Goal: Check status: Check status

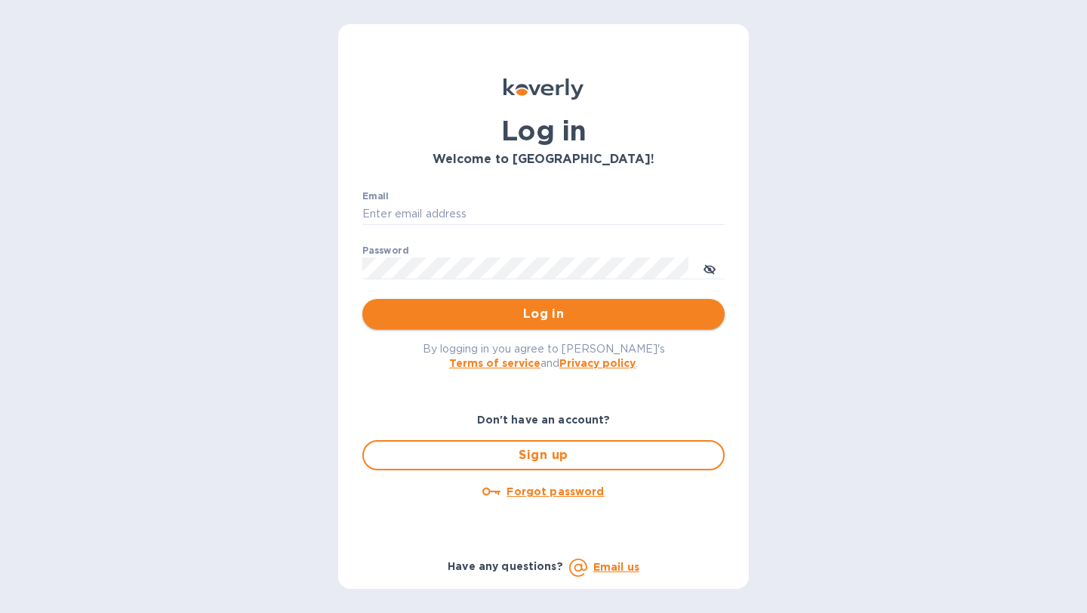
type input "debbie@oss-tech.com"
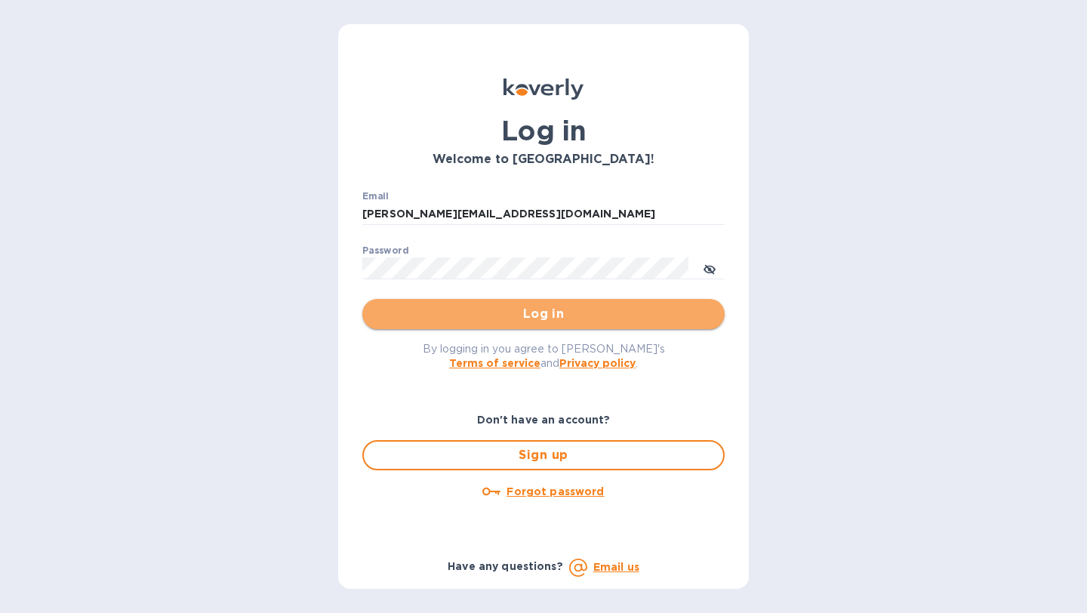
click at [491, 325] on button "Log in" at bounding box center [543, 314] width 362 height 30
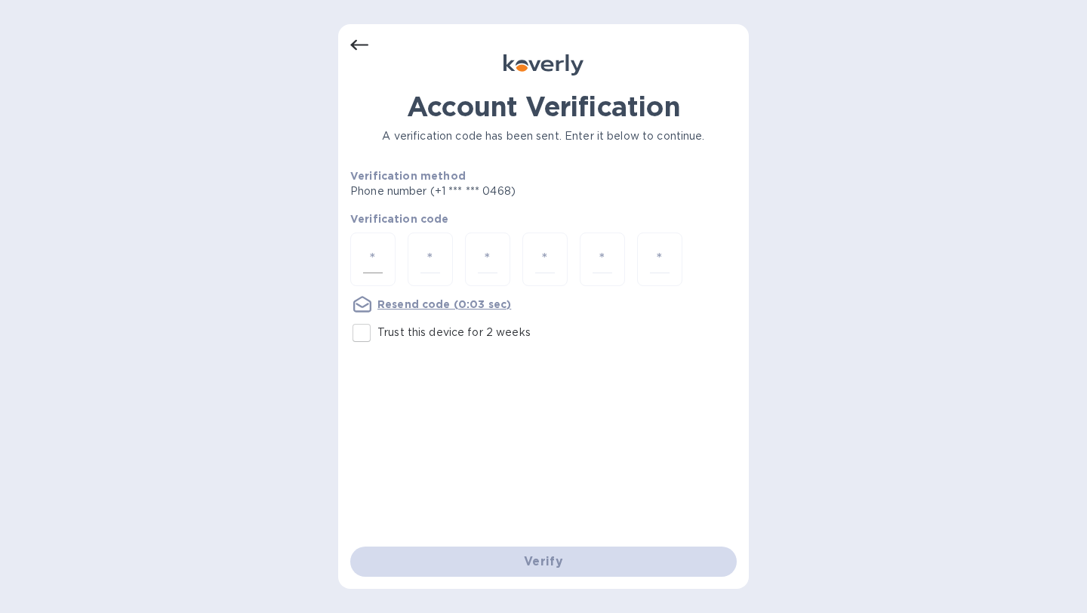
click at [367, 263] on input "number" at bounding box center [373, 259] width 20 height 28
paste input "3"
type input "3"
type input "5"
type input "0"
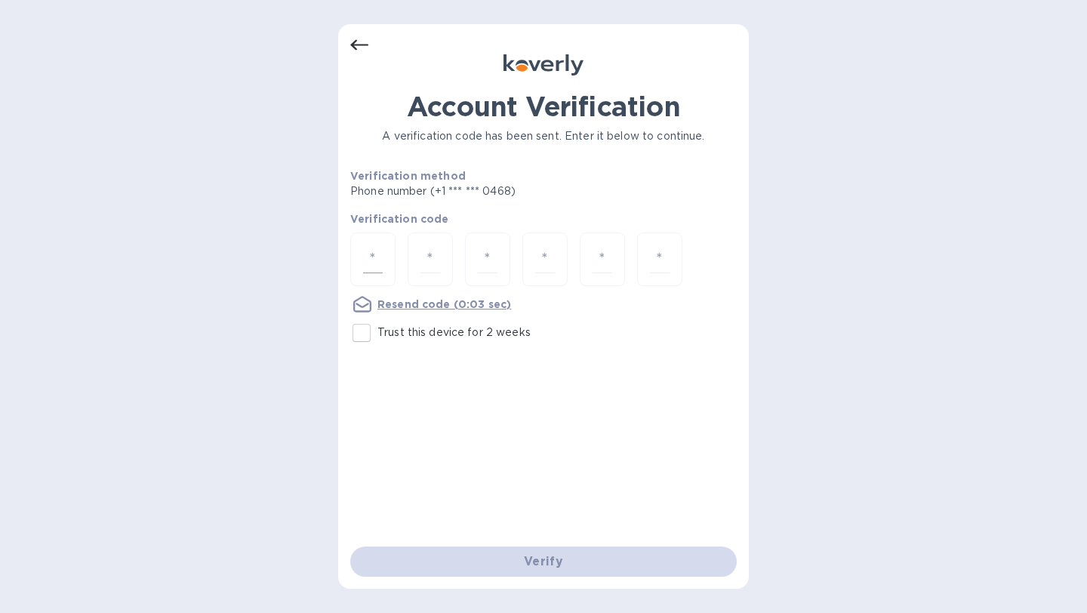
type input "6"
type input "2"
type input "7"
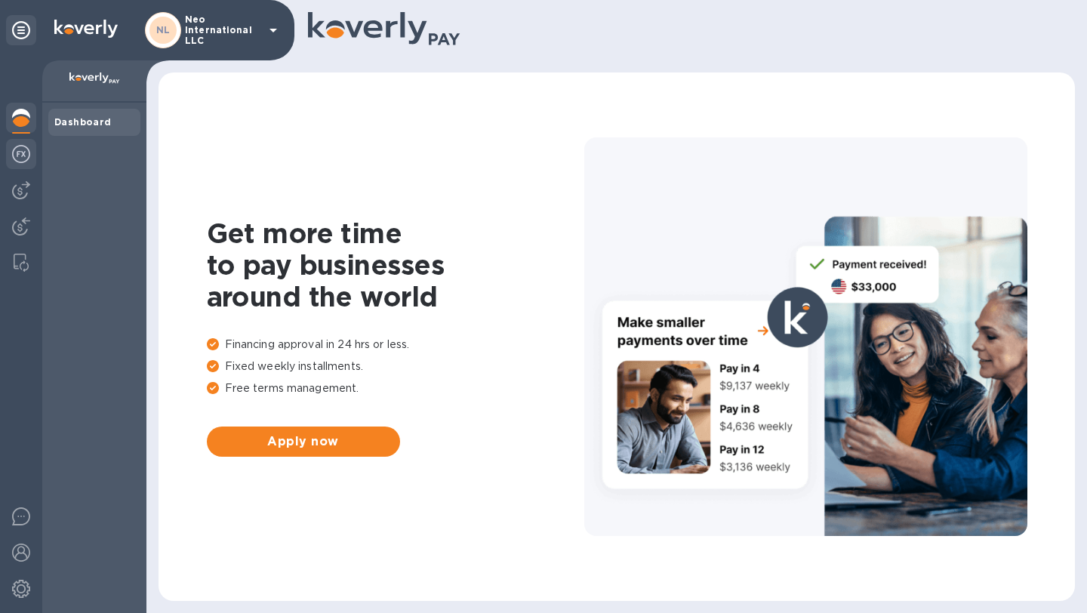
click at [21, 156] on img at bounding box center [21, 154] width 18 height 18
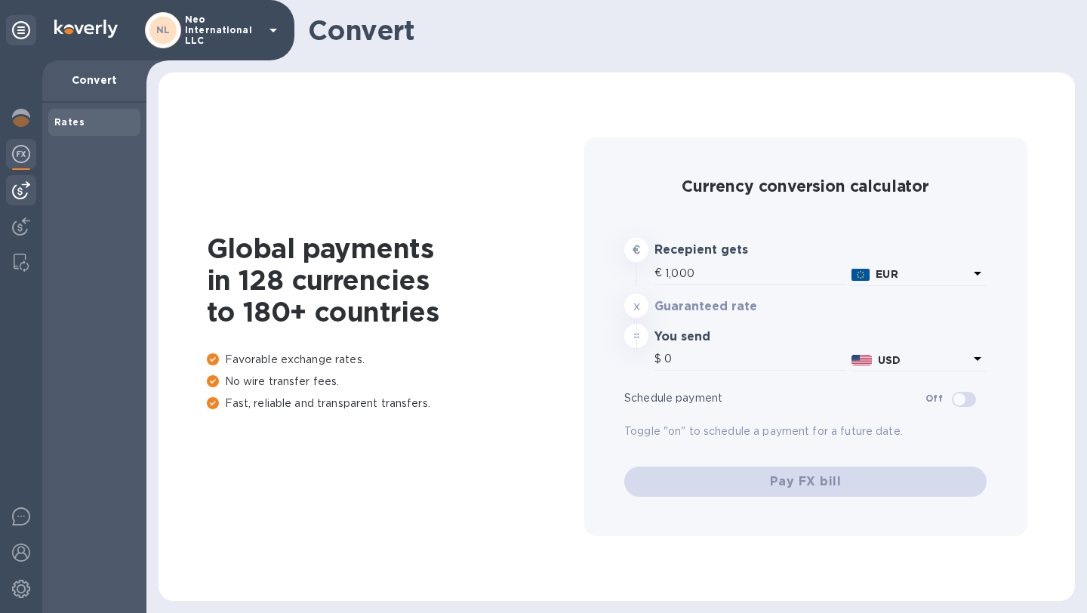
click at [18, 186] on img at bounding box center [21, 190] width 18 height 18
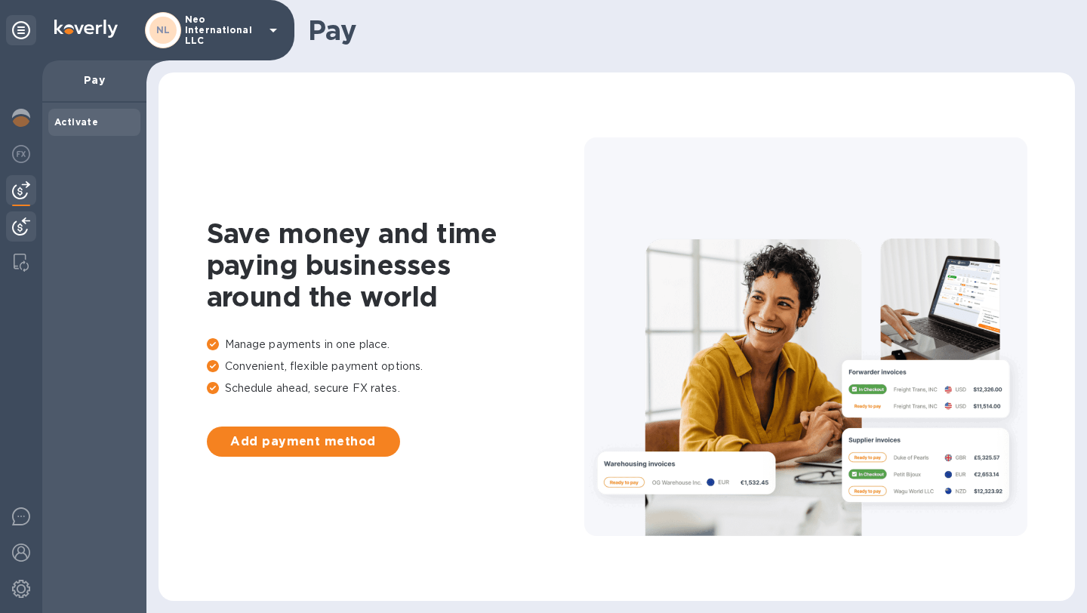
click at [19, 212] on div at bounding box center [21, 227] width 30 height 33
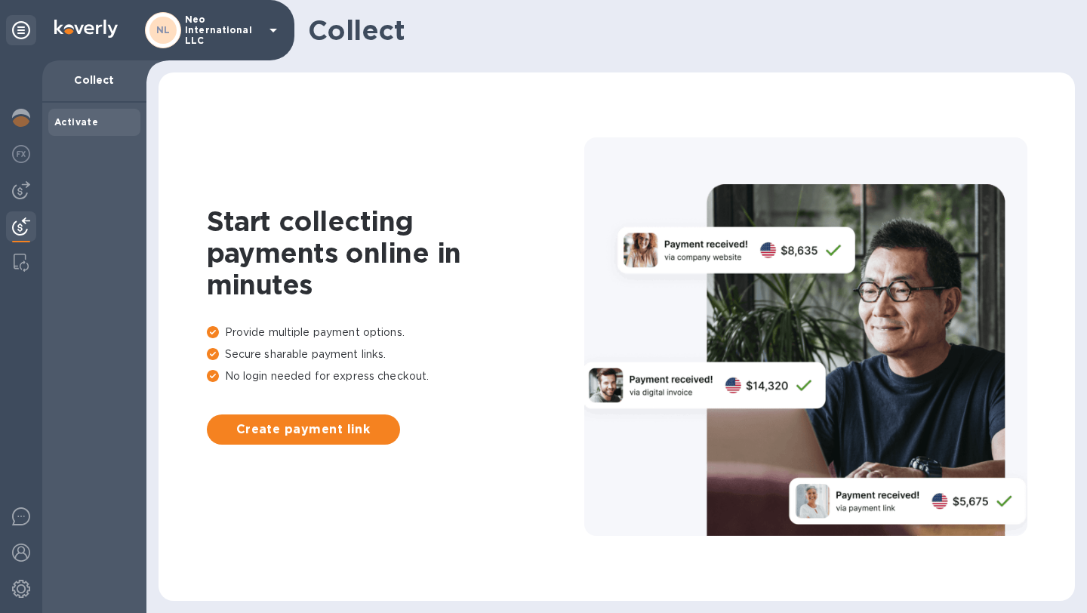
click at [20, 240] on div at bounding box center [21, 227] width 30 height 33
click at [261, 31] on div "NL Neo International LLC" at bounding box center [213, 30] width 137 height 36
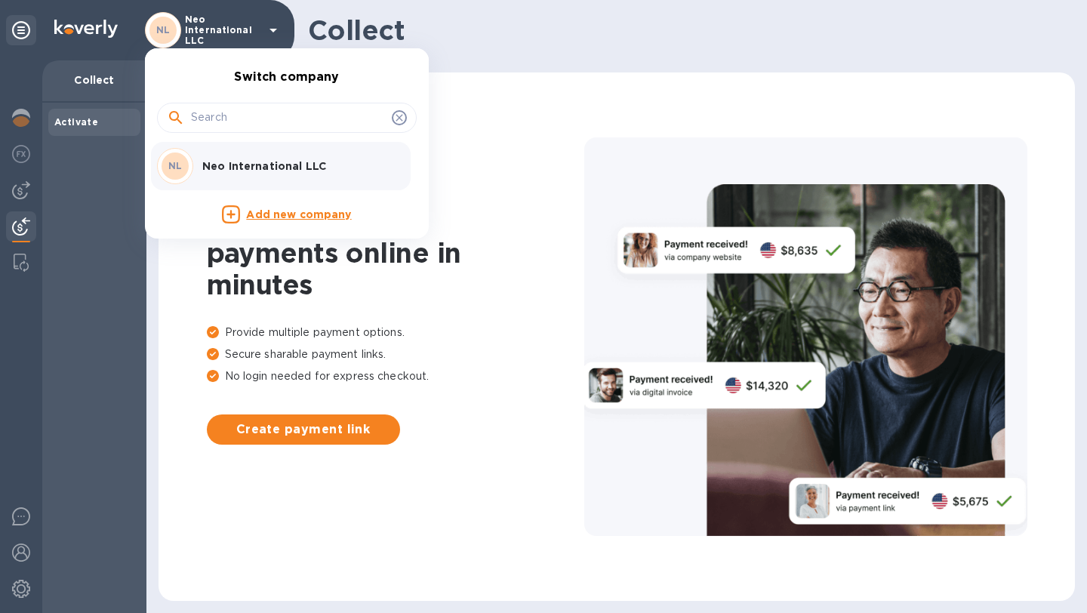
click at [63, 216] on div at bounding box center [543, 306] width 1087 height 613
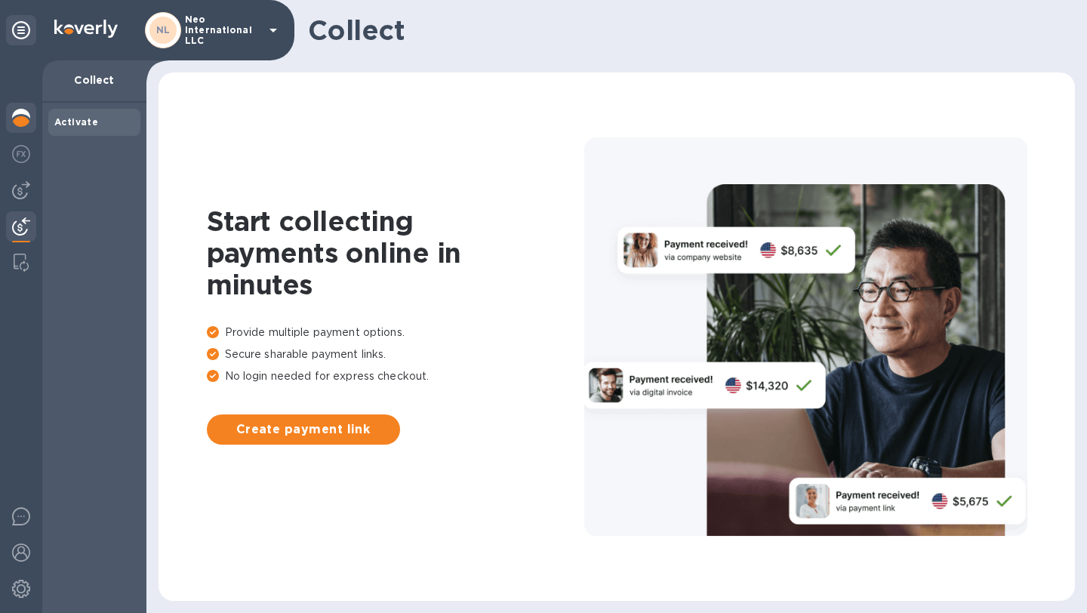
drag, startPoint x: 2, startPoint y: 124, endPoint x: 8, endPoint y: 131, distance: 9.1
click at [2, 125] on div at bounding box center [21, 336] width 42 height 553
click at [14, 116] on img at bounding box center [21, 118] width 18 height 18
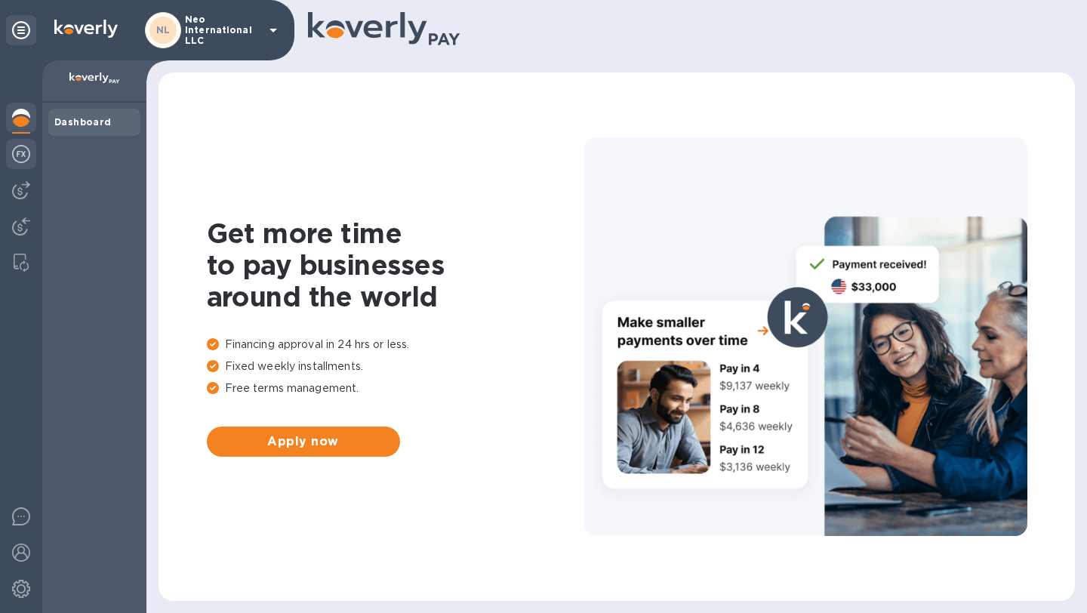
click at [17, 140] on div at bounding box center [21, 155] width 30 height 33
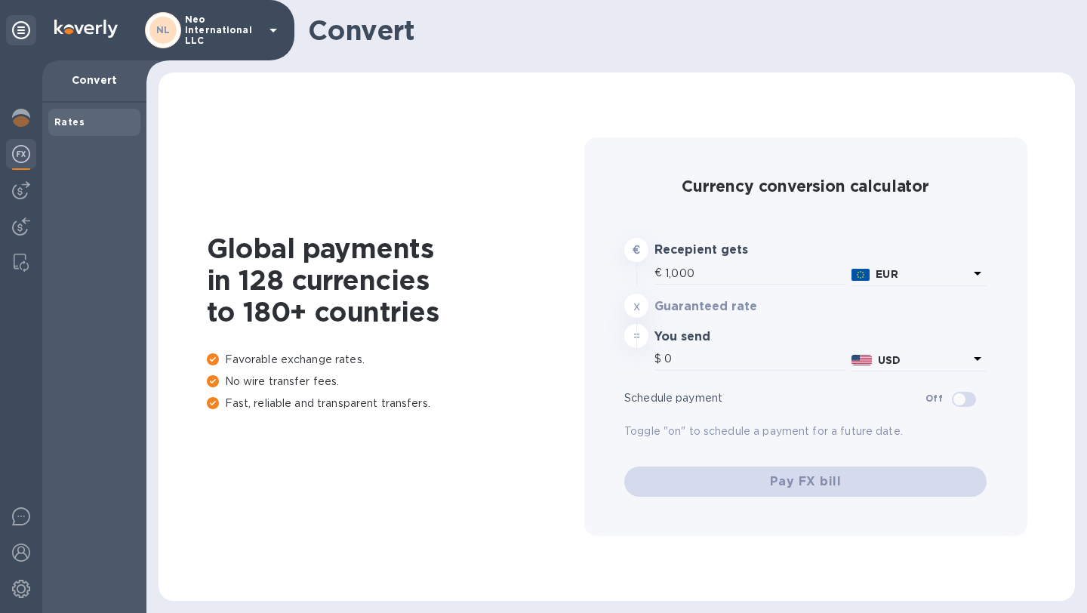
type input "1,173.95"
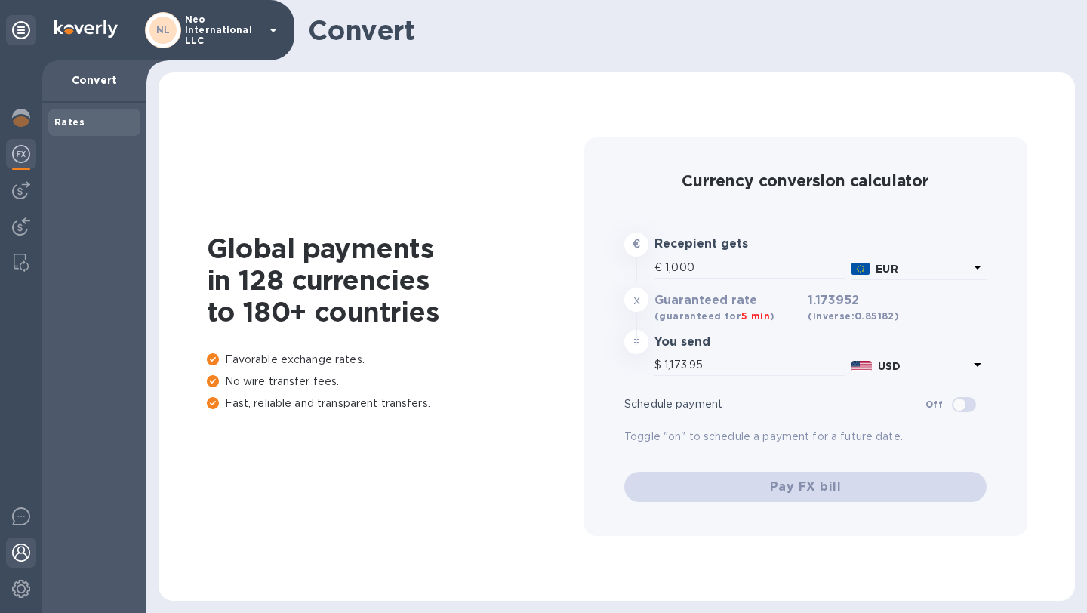
click at [21, 550] on img at bounding box center [21, 553] width 18 height 18
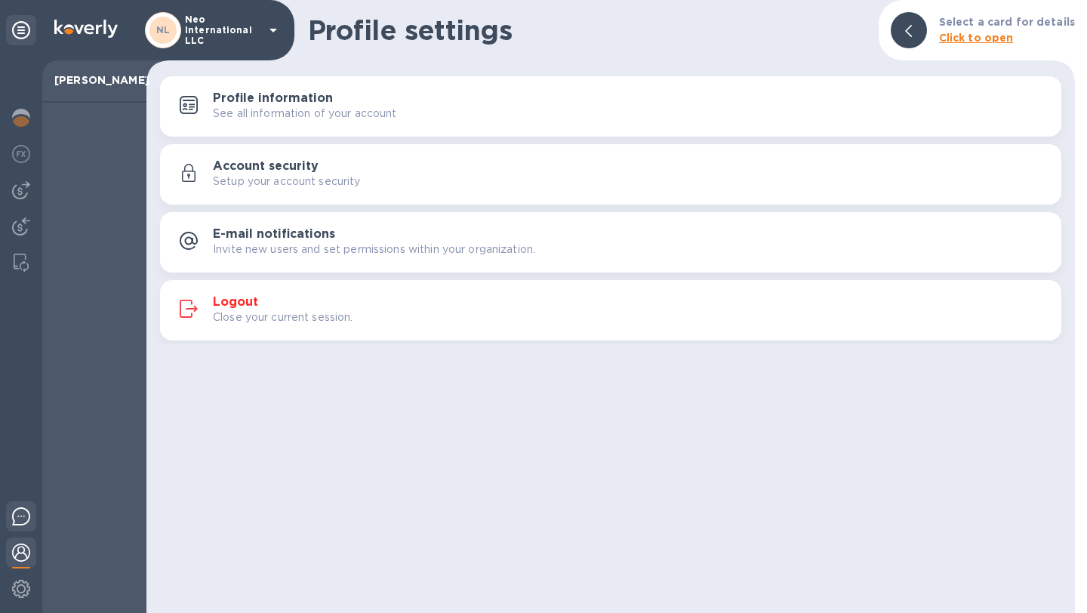
click at [21, 528] on div at bounding box center [21, 518] width 30 height 35
click at [75, 367] on div at bounding box center [94, 358] width 104 height 510
click at [96, 92] on div "[PERSON_NAME]" at bounding box center [94, 81] width 104 height 42
click at [23, 259] on img at bounding box center [21, 263] width 15 height 18
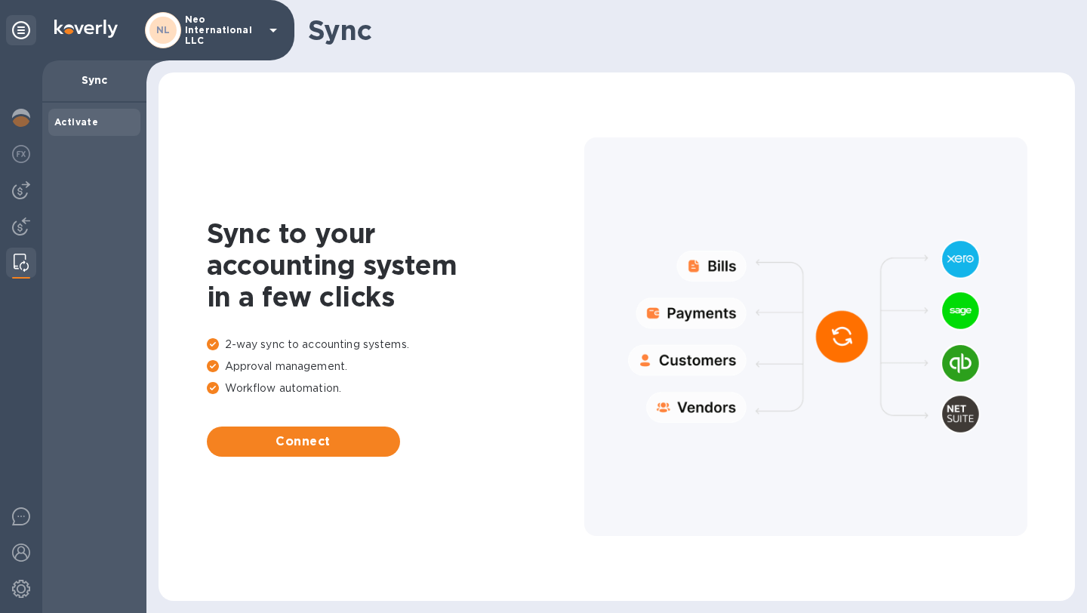
click at [283, 14] on div "NL Neo International LLC" at bounding box center [147, 30] width 294 height 60
click at [19, 159] on img at bounding box center [21, 154] width 18 height 18
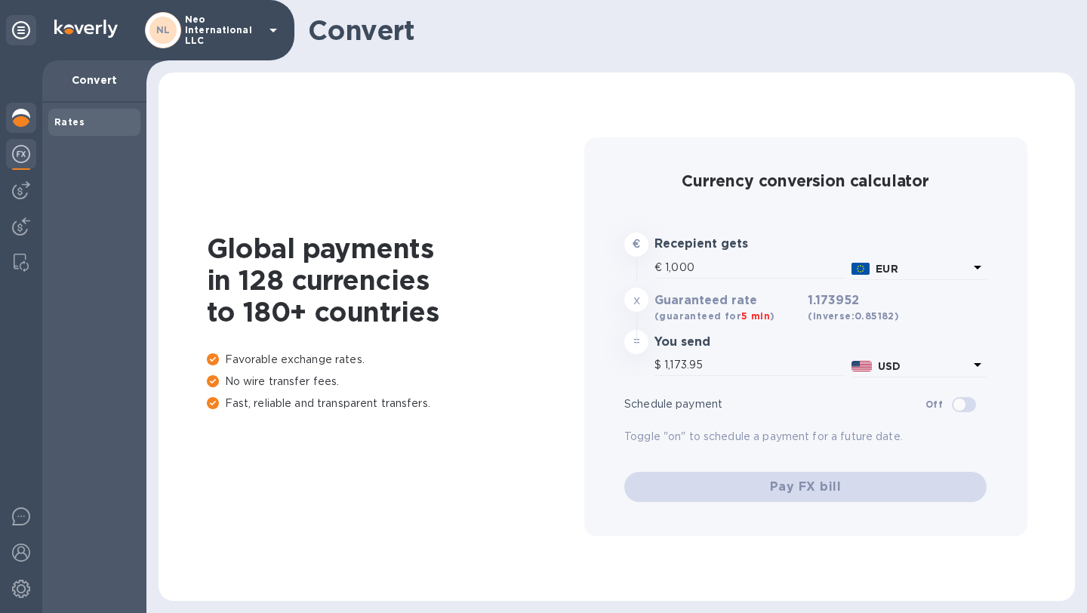
click at [23, 125] on img at bounding box center [21, 118] width 18 height 18
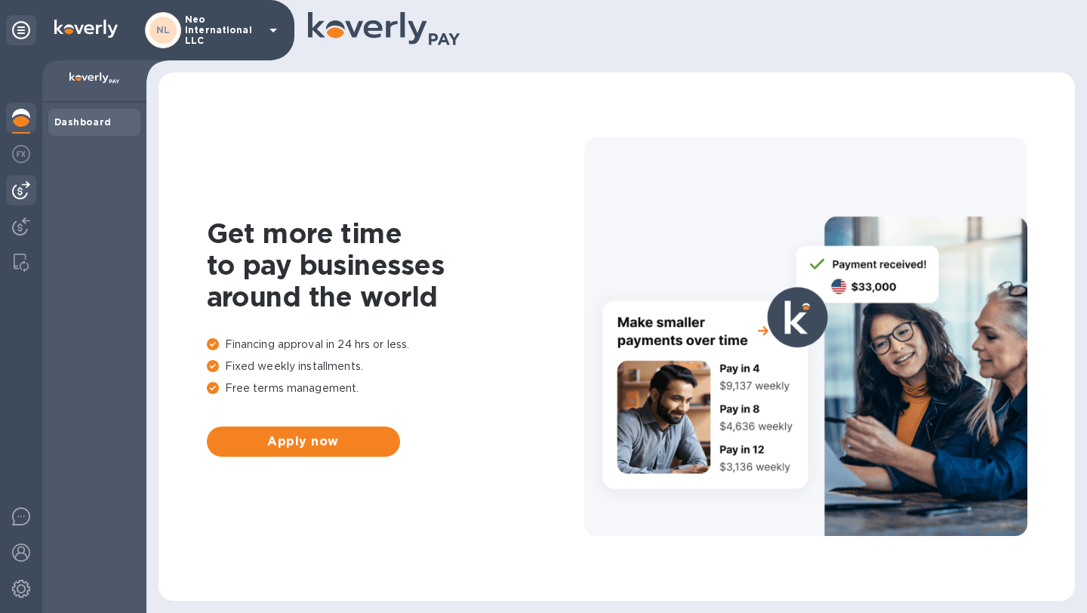
click at [19, 182] on img at bounding box center [21, 190] width 18 height 18
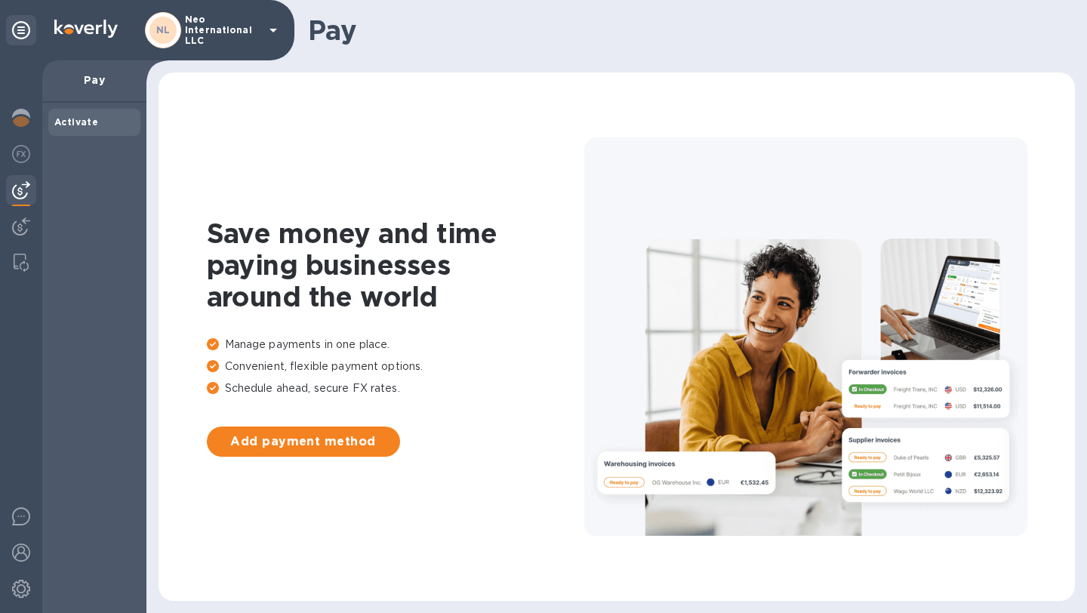
click at [29, 205] on div at bounding box center [21, 190] width 30 height 30
click at [29, 235] on img at bounding box center [21, 226] width 18 height 18
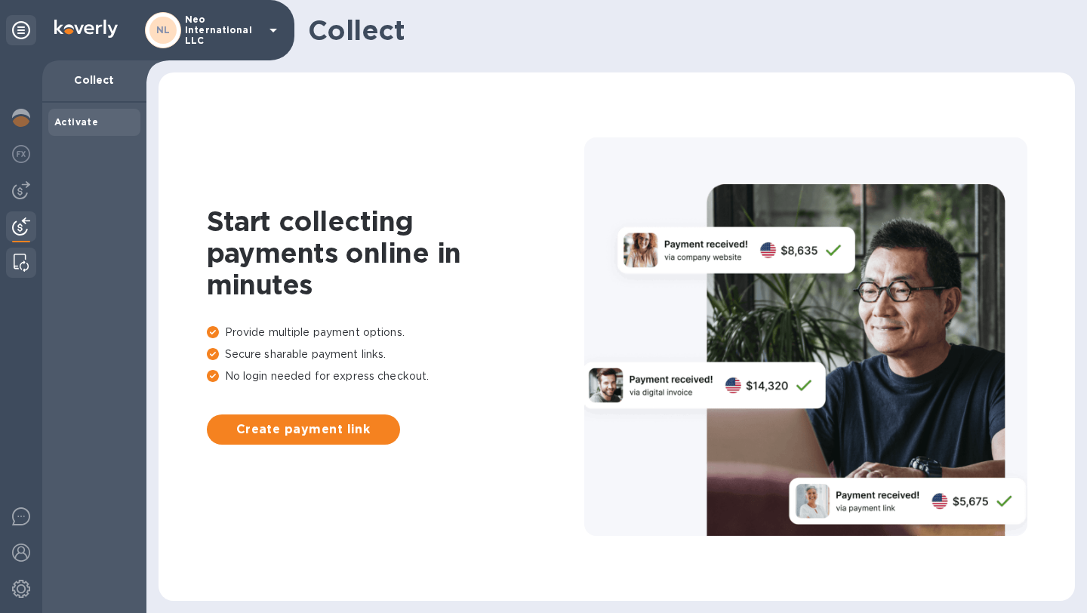
click at [26, 258] on img at bounding box center [21, 263] width 15 height 18
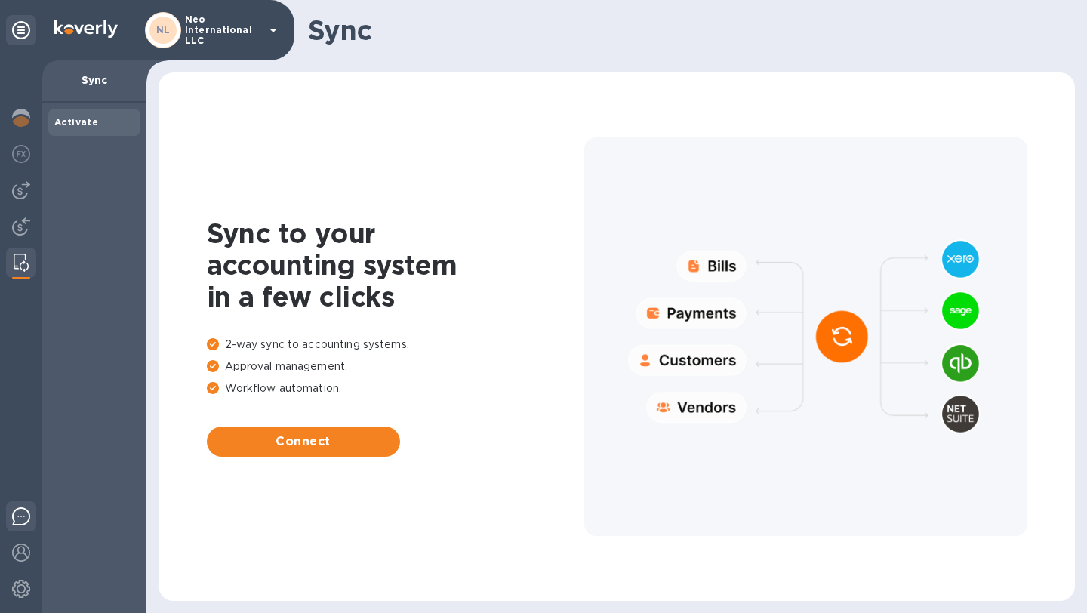
click at [18, 532] on div at bounding box center [21, 518] width 30 height 35
click at [226, 46] on div "NL Neo International LLC" at bounding box center [213, 30] width 137 height 36
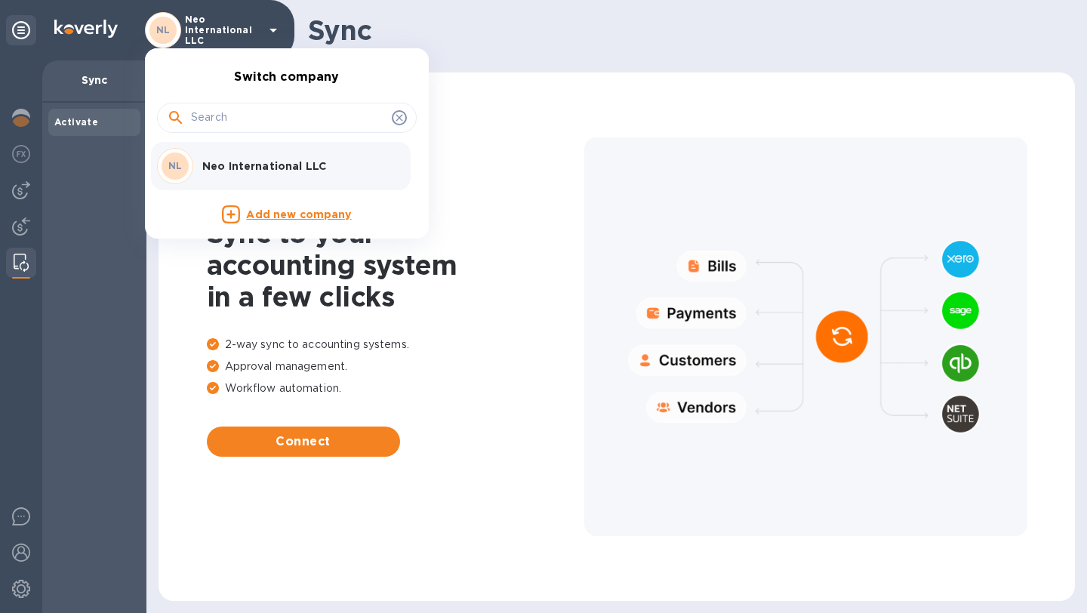
click at [88, 177] on div at bounding box center [543, 306] width 1087 height 613
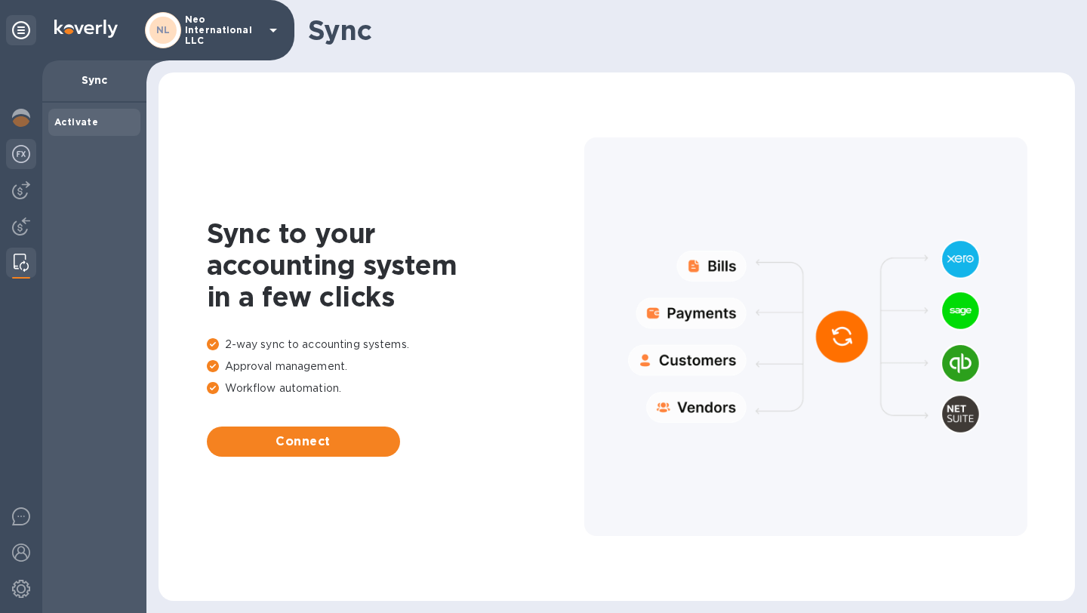
click at [16, 150] on img at bounding box center [21, 154] width 18 height 18
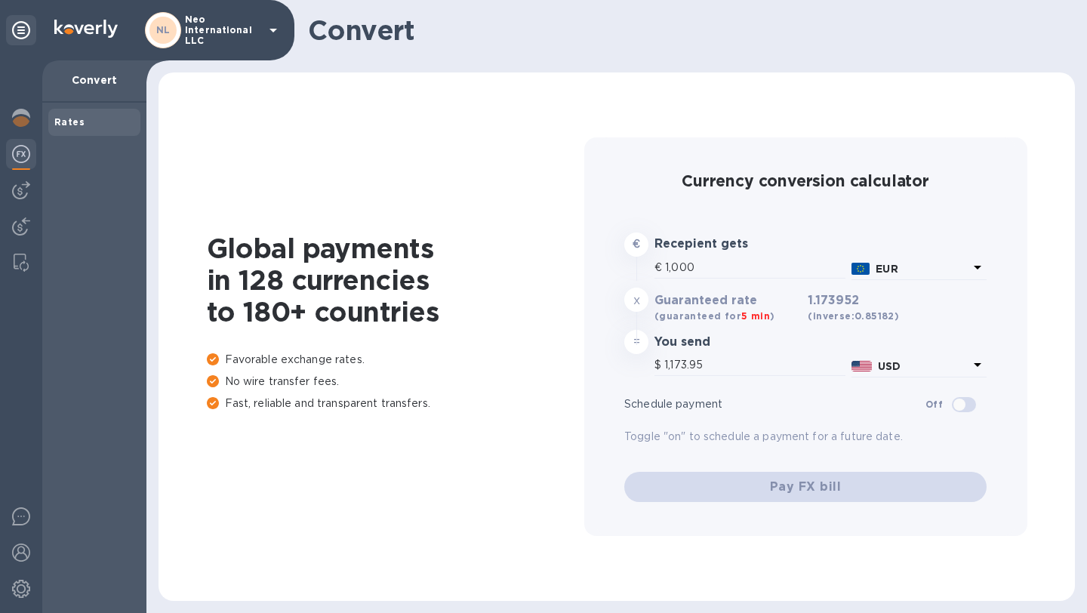
click at [18, 172] on div at bounding box center [21, 336] width 42 height 553
click at [19, 183] on img at bounding box center [21, 190] width 18 height 18
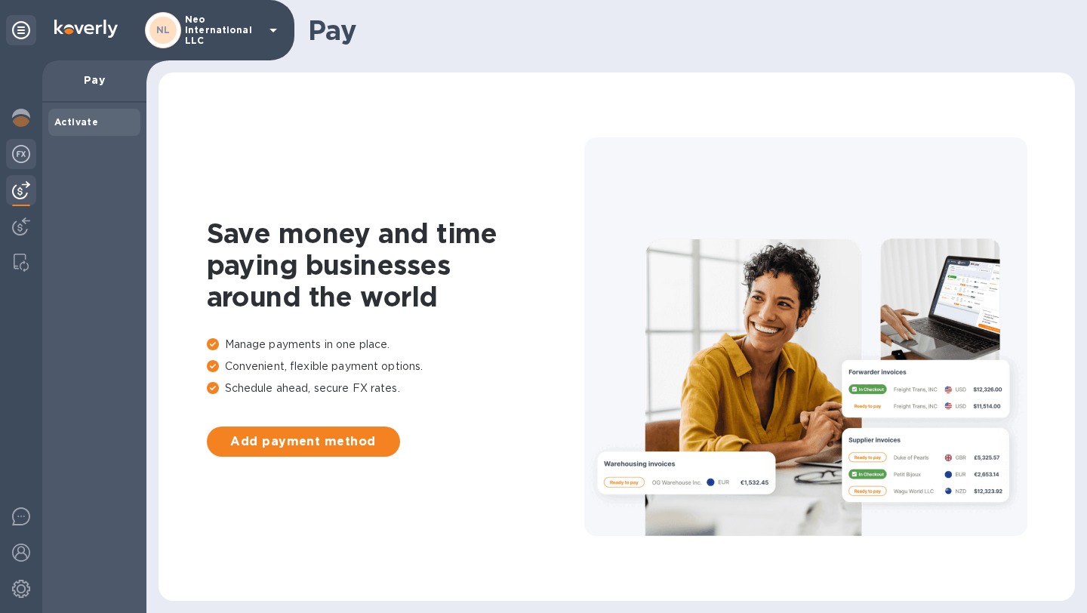
click at [23, 152] on img at bounding box center [21, 154] width 18 height 18
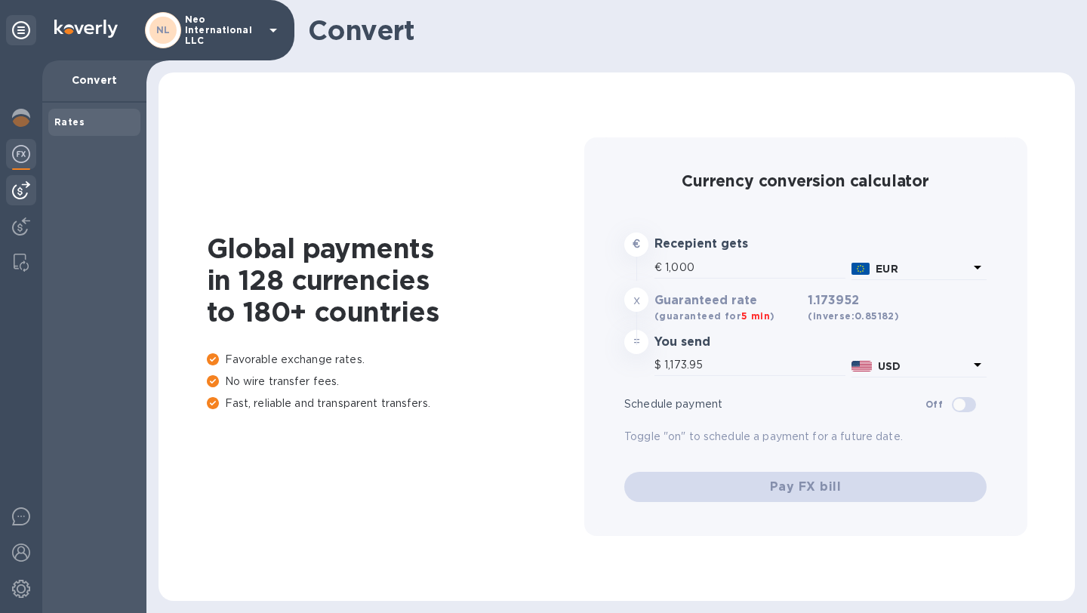
click at [21, 189] on img at bounding box center [21, 190] width 18 height 18
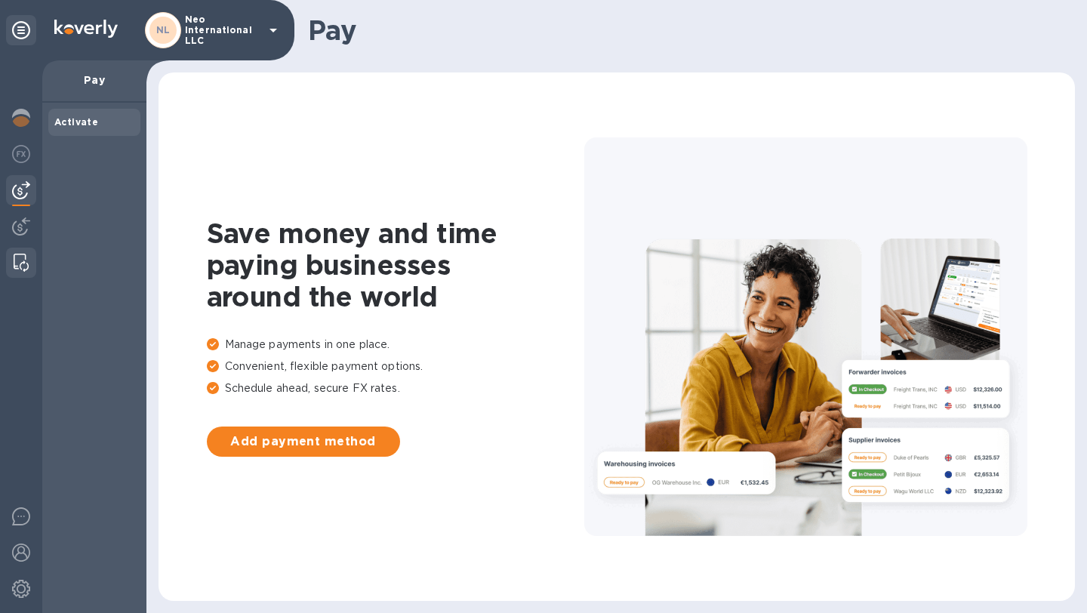
click at [20, 257] on img at bounding box center [21, 263] width 15 height 18
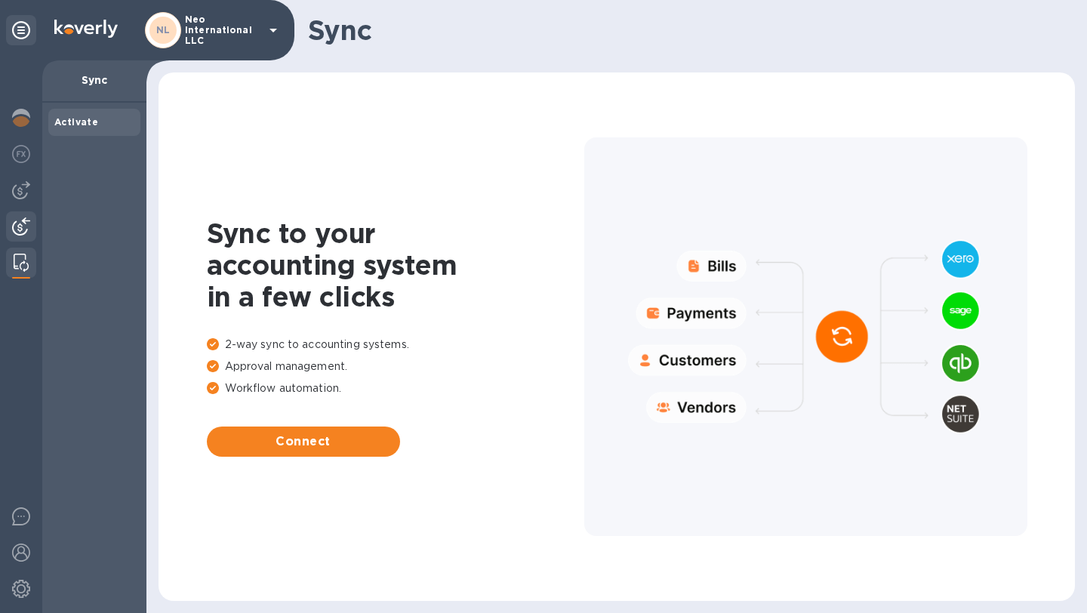
click at [20, 238] on div at bounding box center [21, 227] width 30 height 33
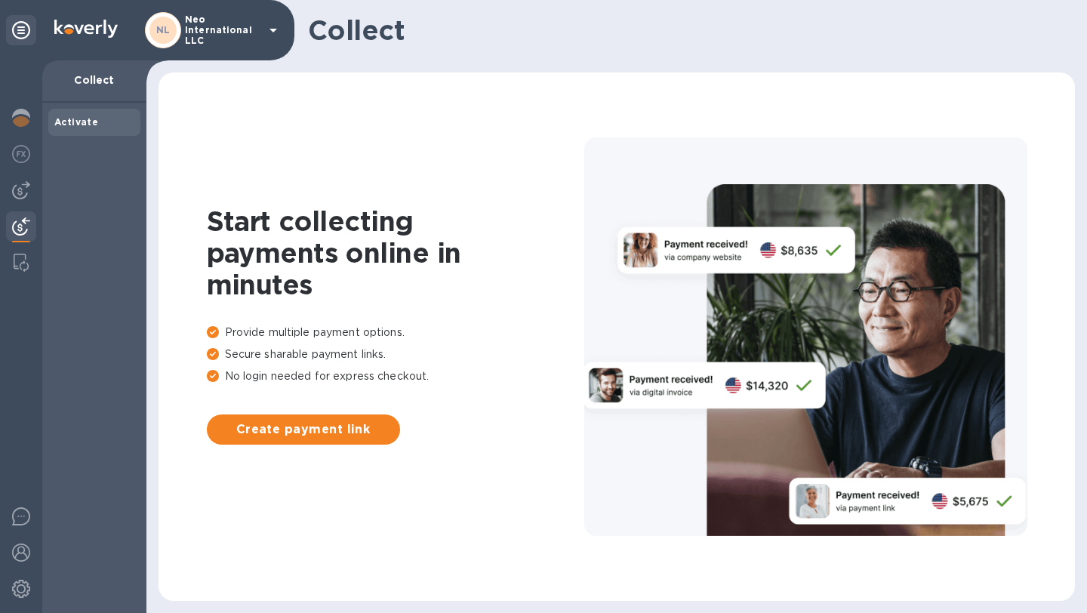
click at [23, 214] on div at bounding box center [21, 227] width 30 height 33
click at [30, 179] on div at bounding box center [21, 190] width 30 height 30
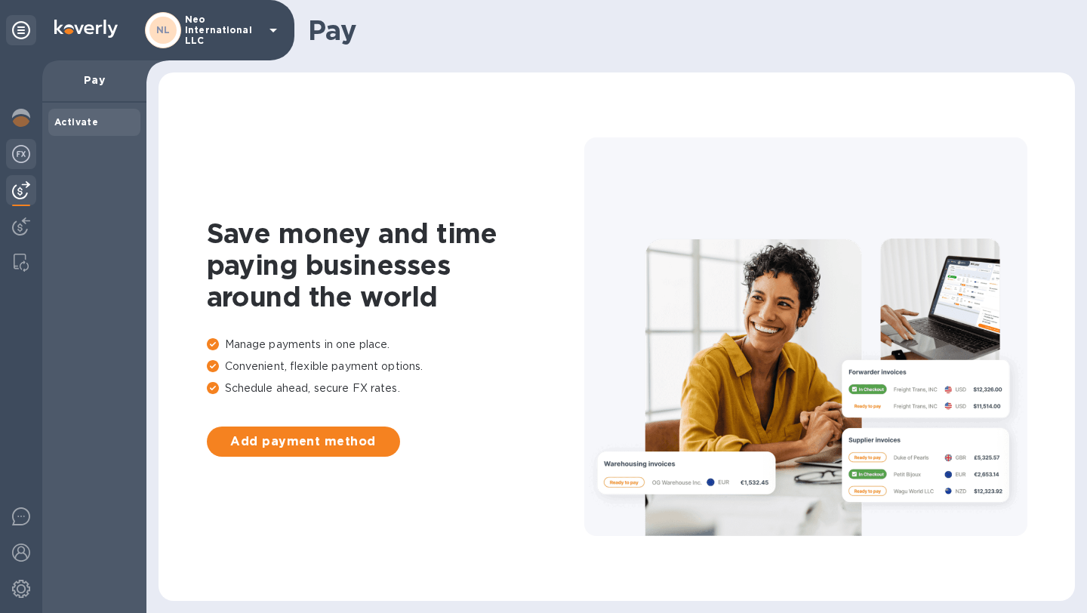
click at [28, 156] on img at bounding box center [21, 154] width 18 height 18
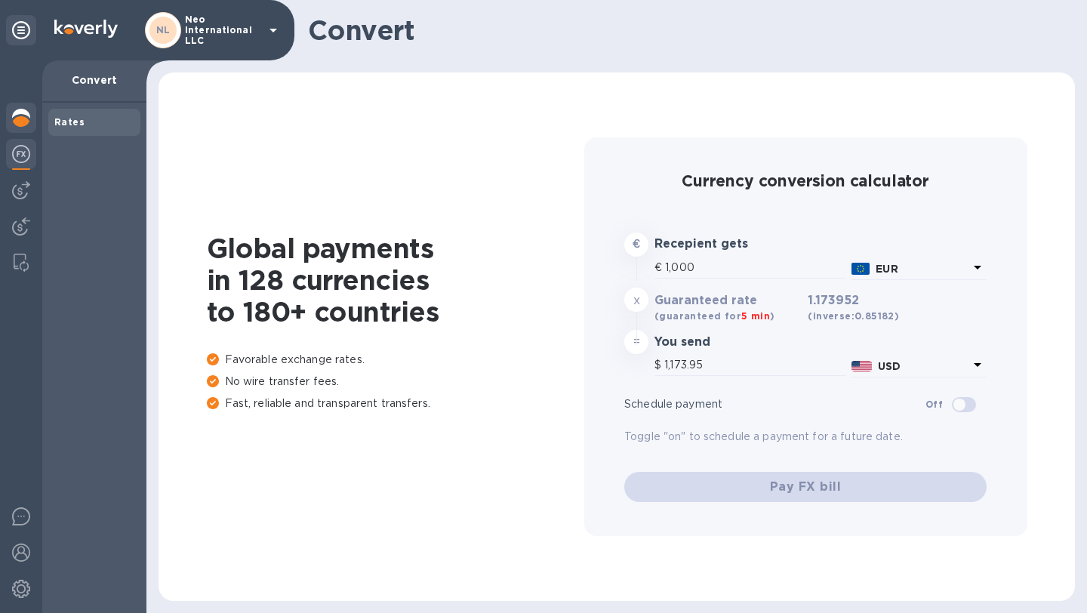
click at [29, 130] on div at bounding box center [21, 119] width 30 height 33
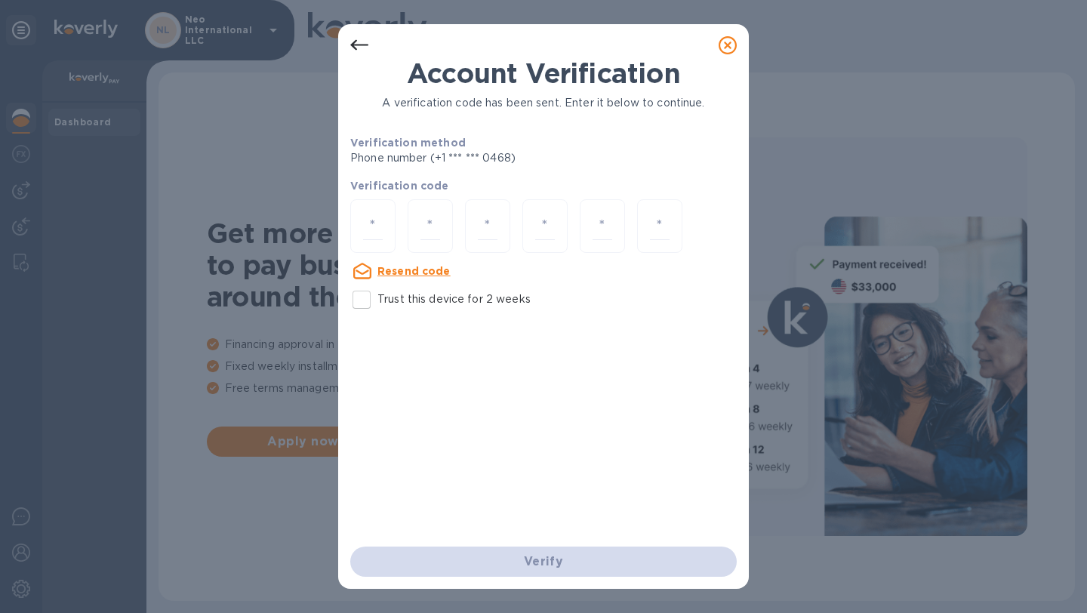
click at [67, 426] on div "Account Verification A verification code has been sent. Enter it below to conti…" at bounding box center [543, 306] width 1087 height 613
click at [385, 226] on div at bounding box center [372, 226] width 45 height 54
paste input "3"
type input "3"
type input "9"
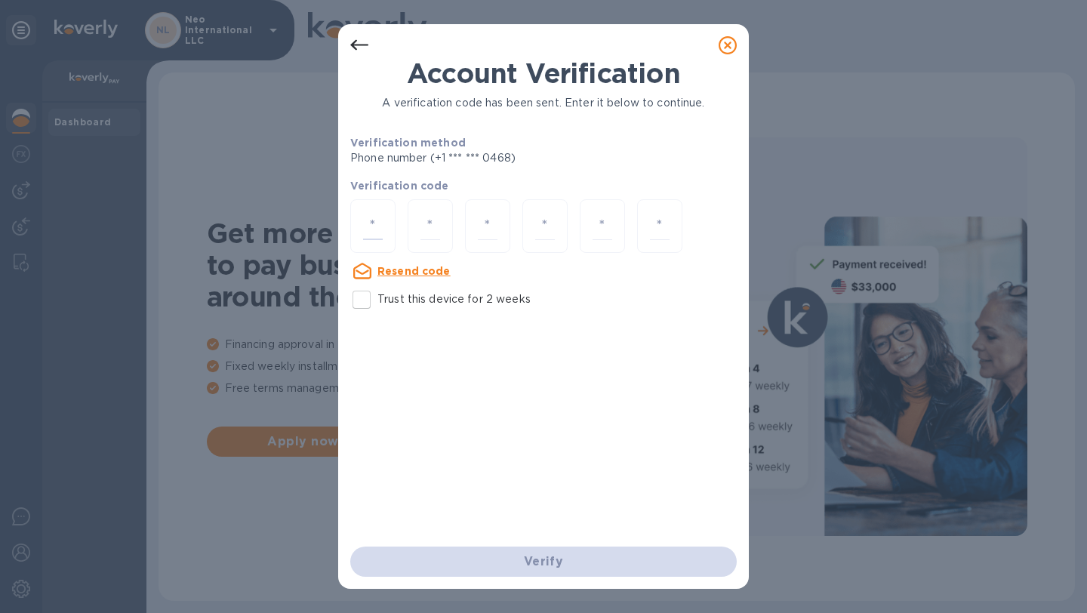
type input "2"
type input "8"
type input "0"
type input "5"
